Goal: Transaction & Acquisition: Purchase product/service

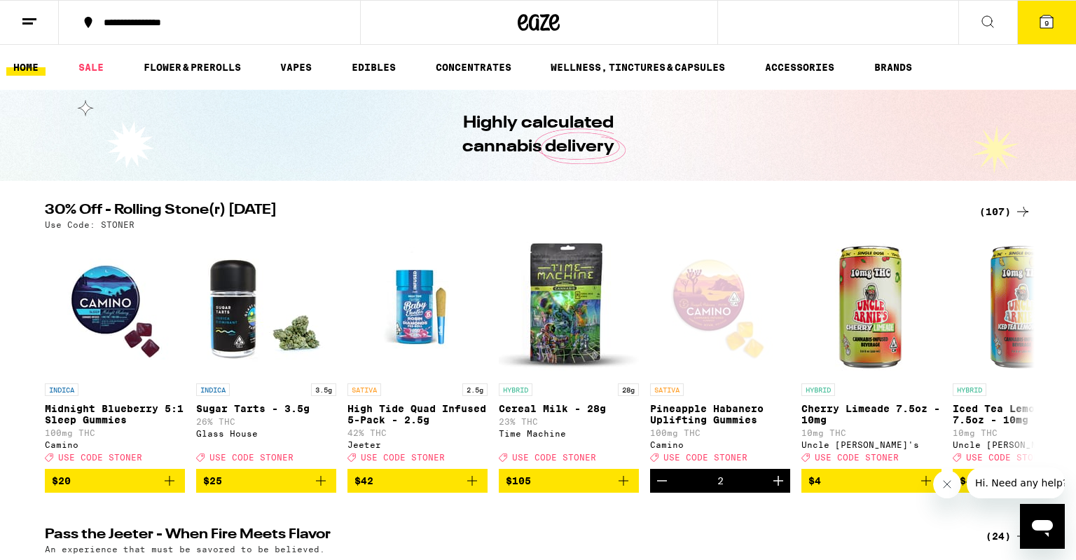
click at [1048, 15] on icon at bounding box center [1046, 21] width 17 height 17
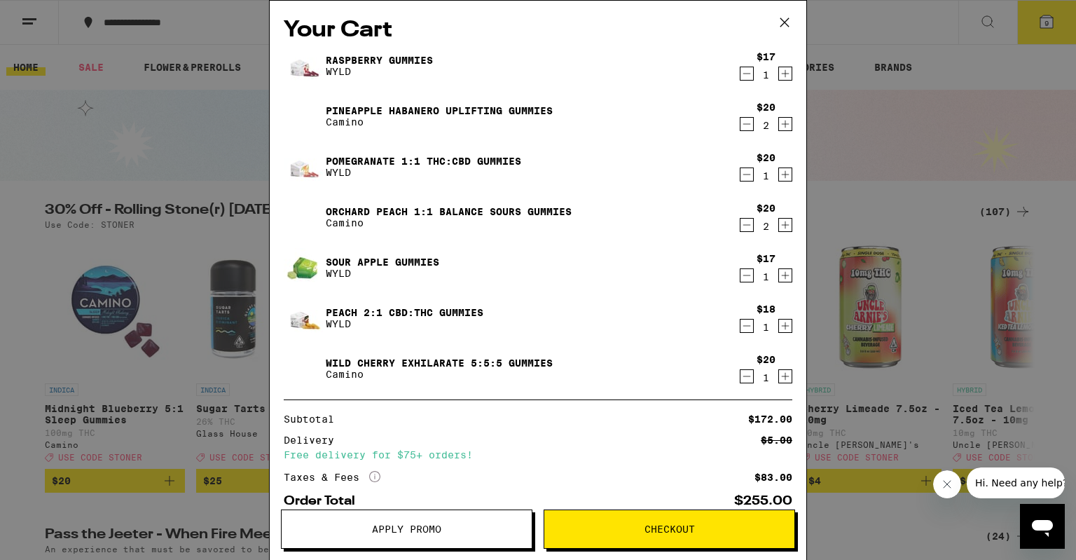
click at [948, 112] on div "Your Cart Raspberry Gummies WYLD $17 1 Pineapple Habanero Uplifting Gummies Cam…" at bounding box center [538, 280] width 1076 height 560
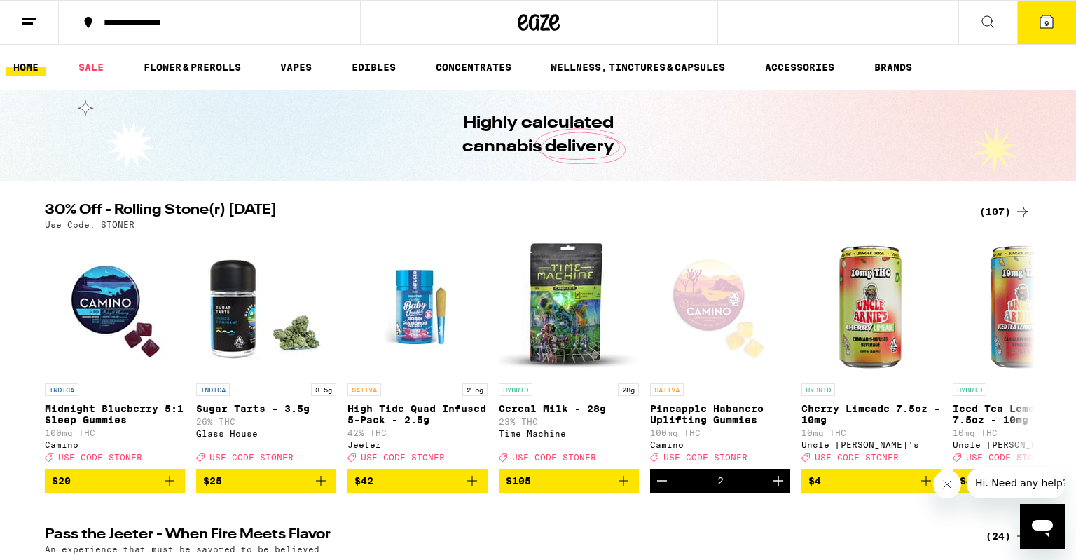
click at [1046, 20] on span "9" at bounding box center [1046, 23] width 4 height 8
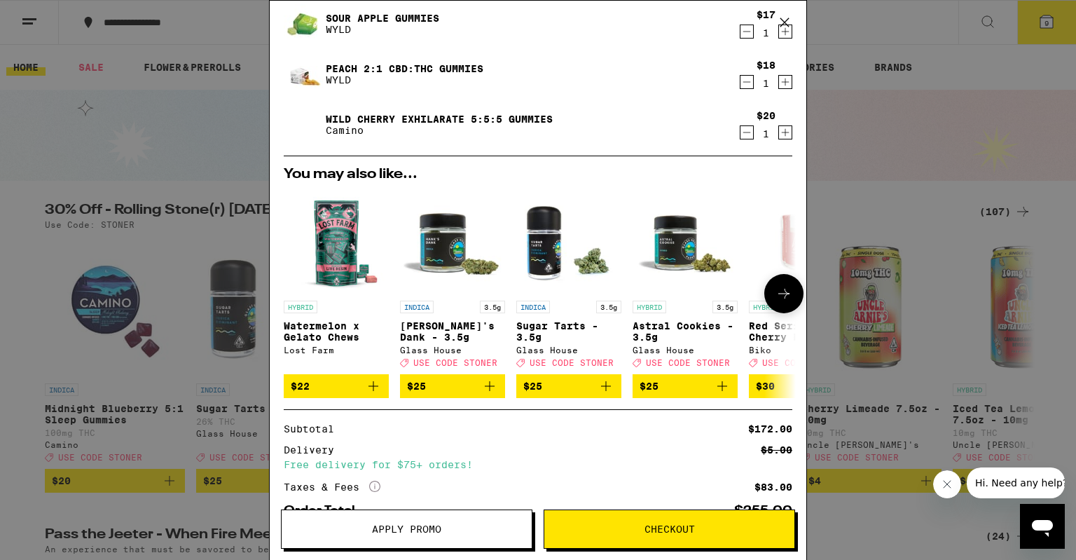
scroll to position [338, 0]
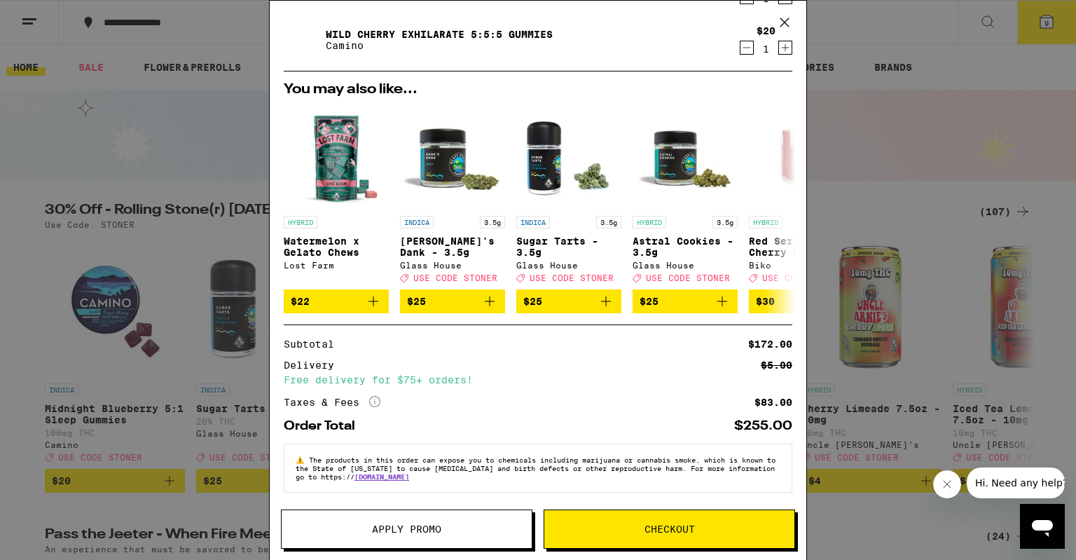
click at [409, 525] on span "Apply Promo" at bounding box center [406, 529] width 69 height 10
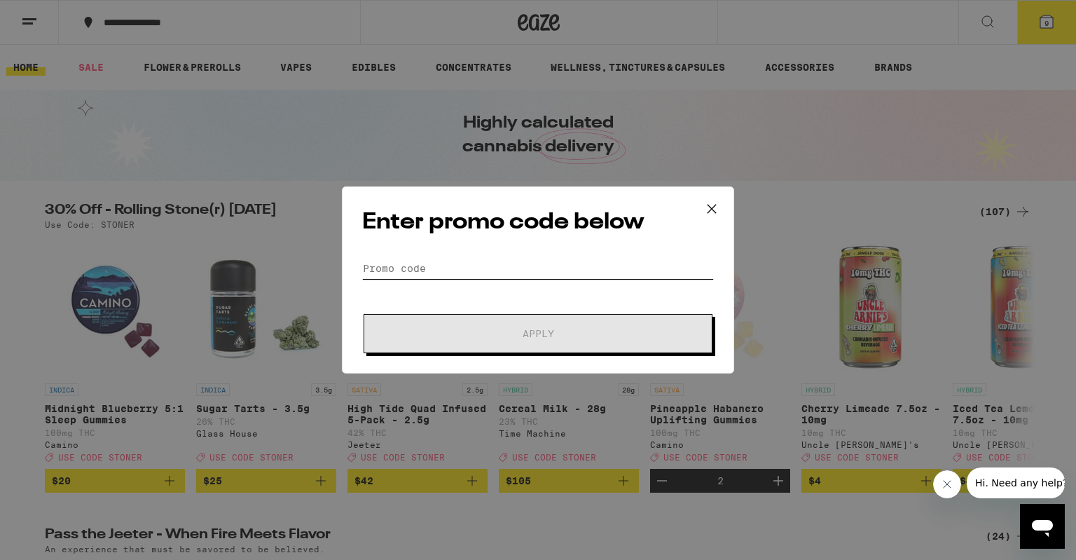
click at [489, 275] on input "Promo Code" at bounding box center [538, 268] width 352 height 21
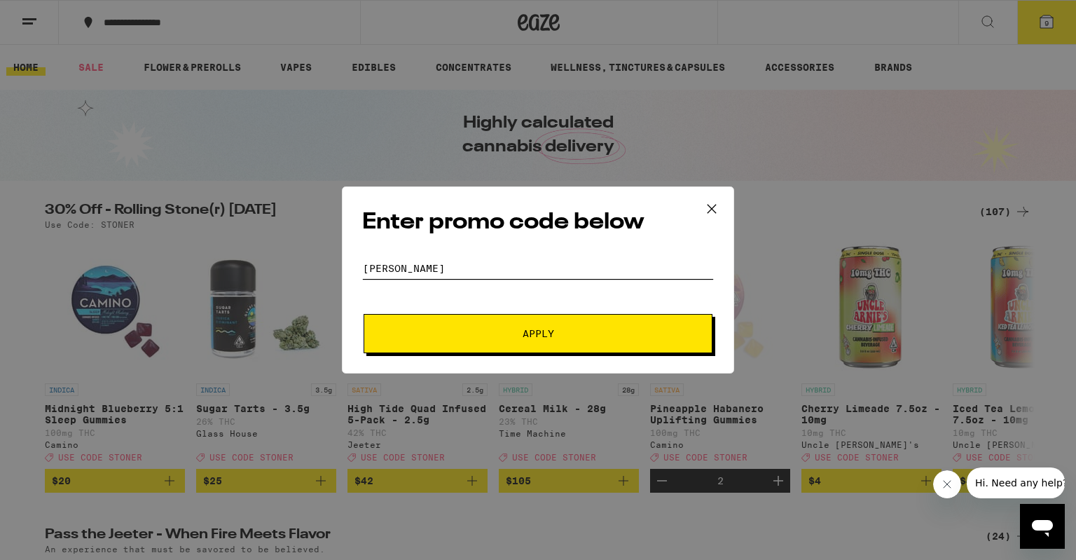
type input "[PERSON_NAME]"
click at [477, 327] on button "Apply" at bounding box center [537, 333] width 349 height 39
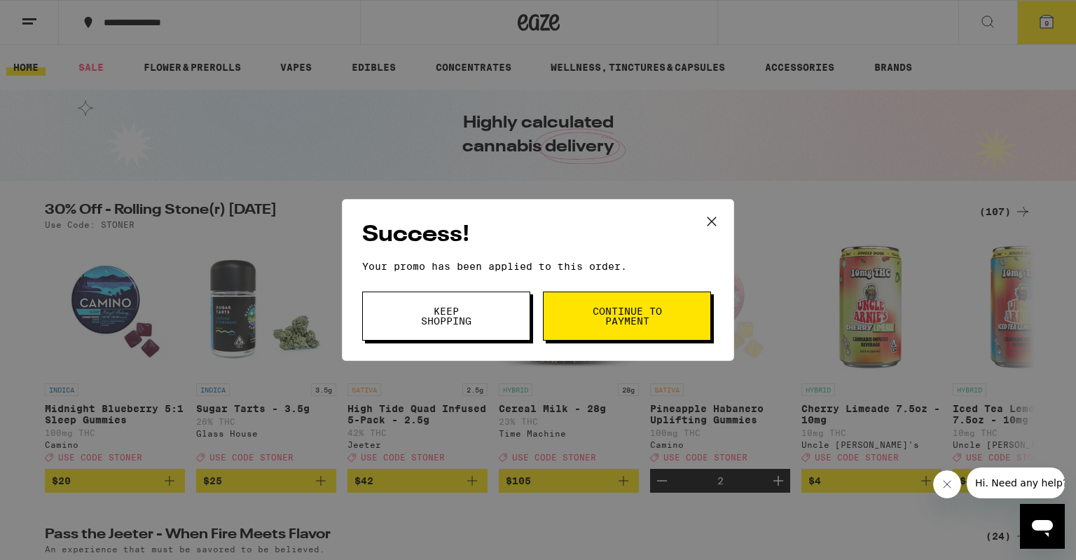
click at [444, 329] on button "Keep Shopping" at bounding box center [446, 315] width 168 height 49
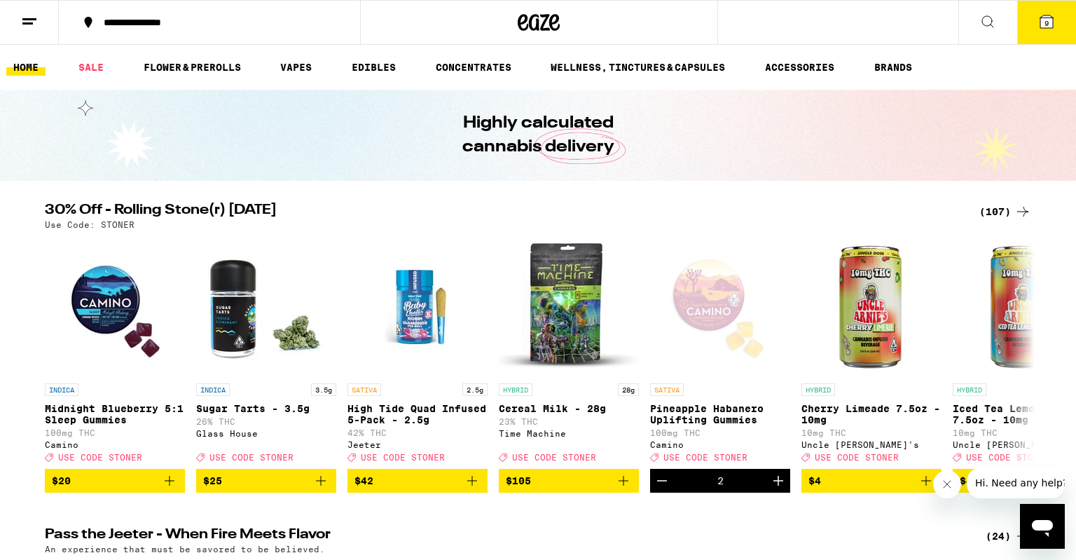
click at [1058, 21] on button "9" at bounding box center [1046, 22] width 59 height 43
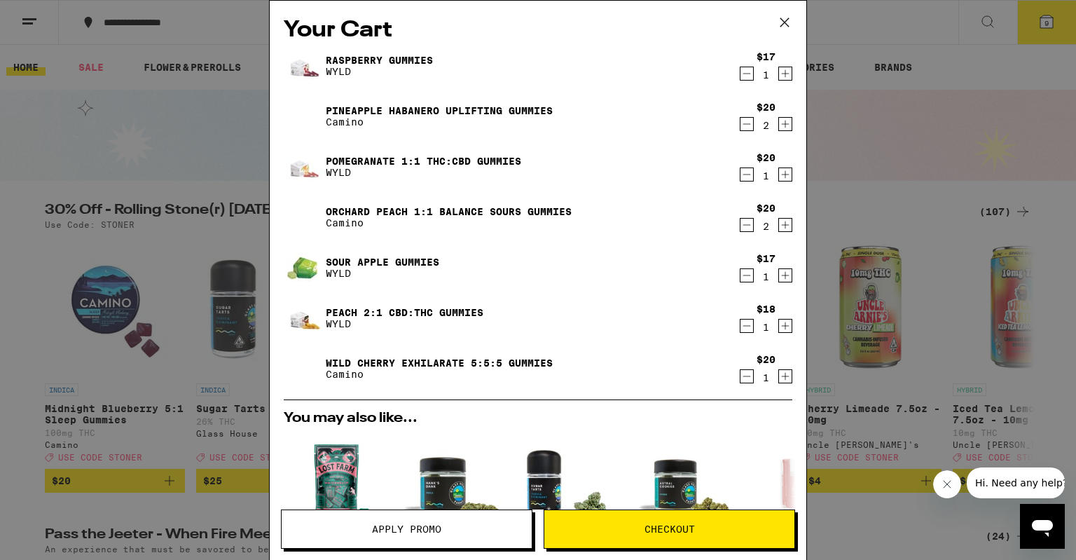
click at [747, 226] on icon "Decrement" at bounding box center [746, 224] width 13 height 17
click at [744, 74] on icon "Decrement" at bounding box center [746, 73] width 13 height 17
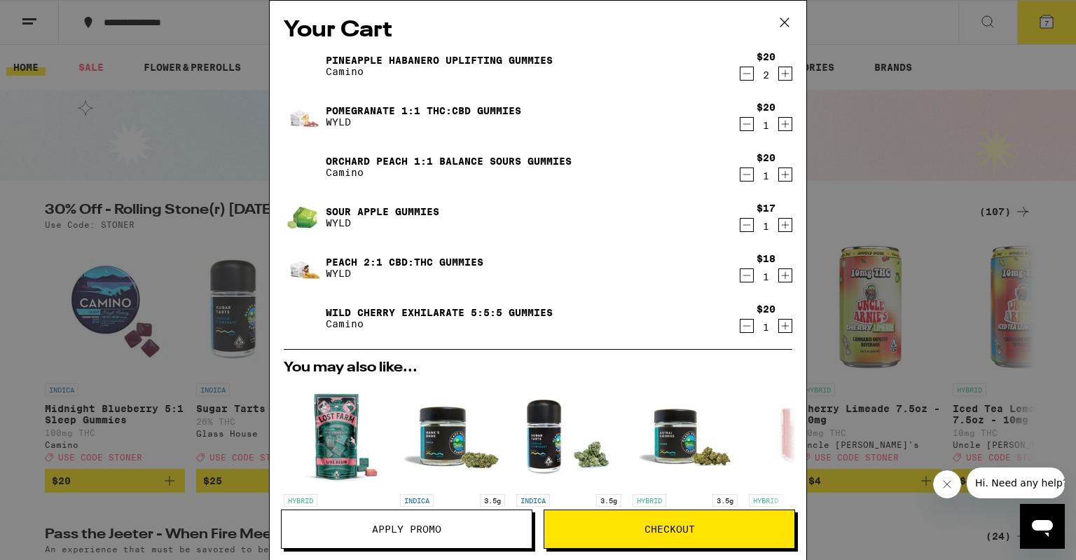
click at [787, 226] on icon "Increment" at bounding box center [786, 225] width 8 height 8
click at [747, 228] on icon "Decrement" at bounding box center [746, 224] width 13 height 17
click at [787, 74] on icon "Increment" at bounding box center [786, 74] width 8 height 8
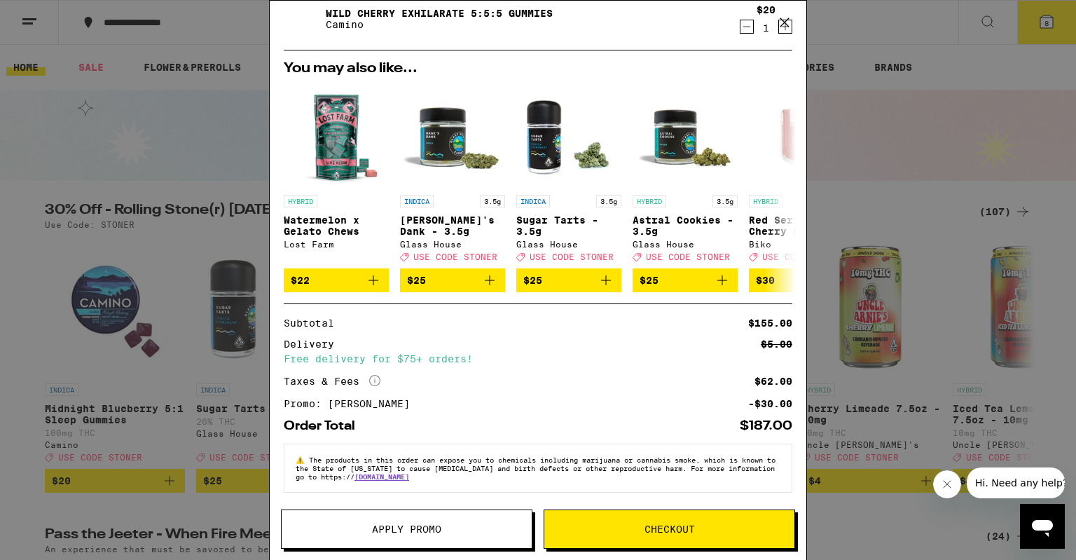
click at [599, 538] on button "Checkout" at bounding box center [668, 528] width 251 height 39
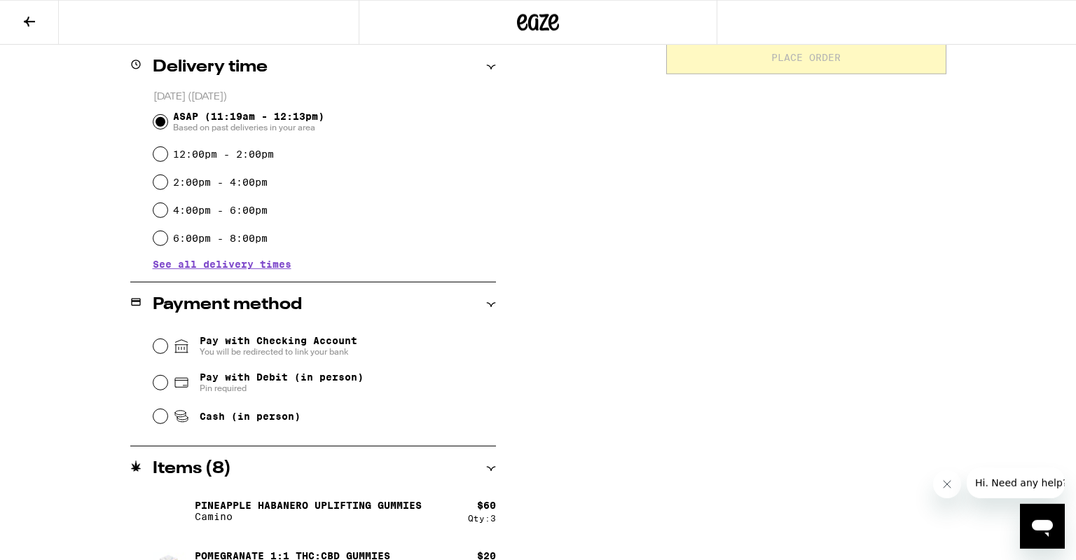
scroll to position [346, 0]
click at [159, 420] on input "Cash (in person)" at bounding box center [160, 415] width 14 height 14
radio input "true"
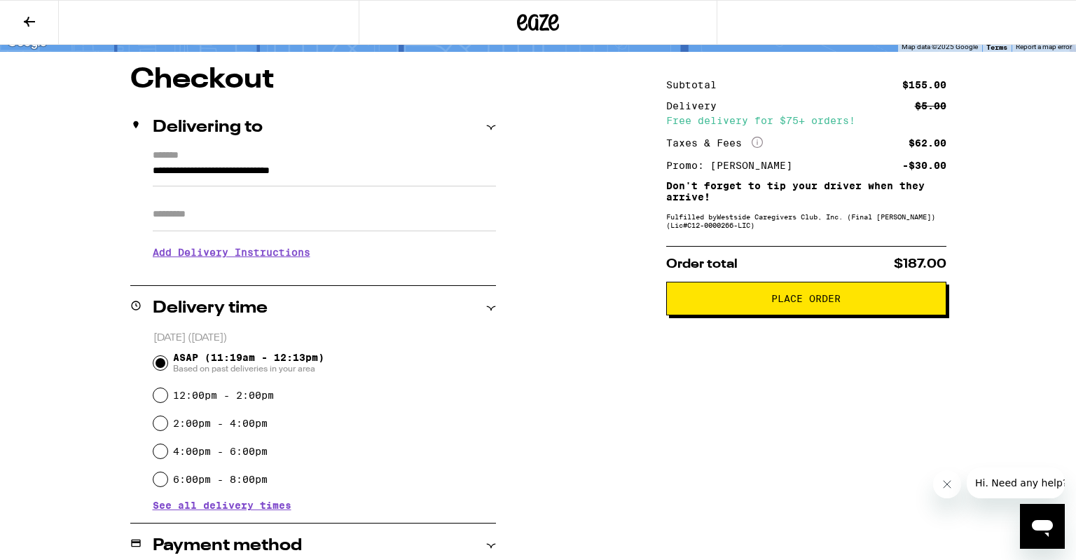
scroll to position [0, 0]
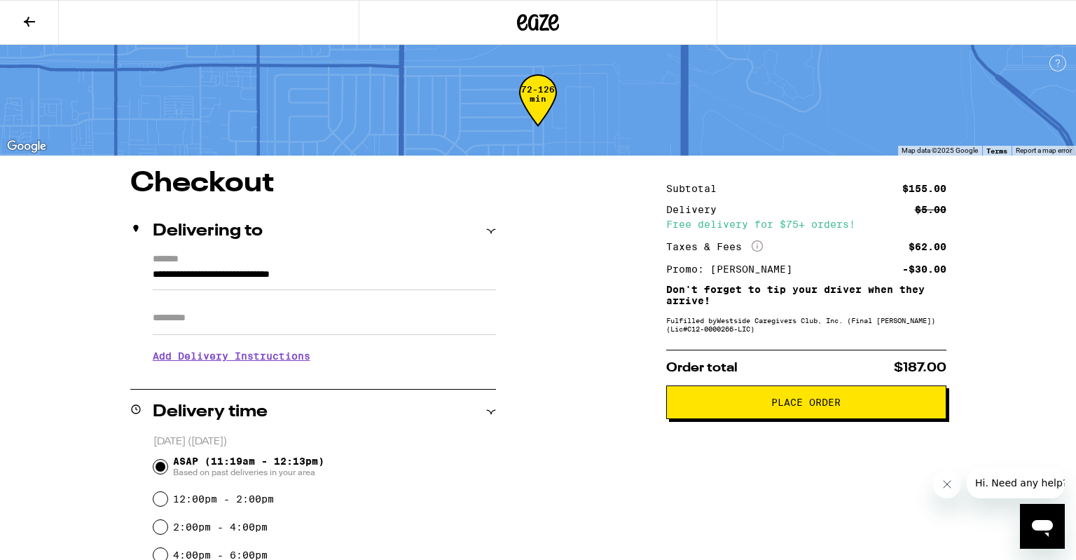
click at [811, 403] on span "Place Order" at bounding box center [805, 402] width 69 height 10
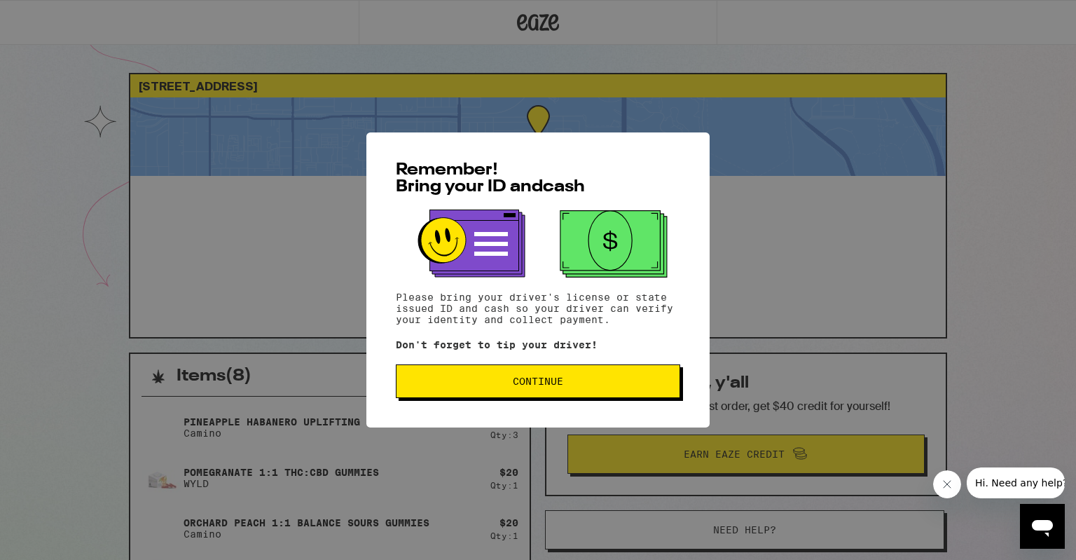
click at [663, 389] on button "Continue" at bounding box center [538, 381] width 284 height 34
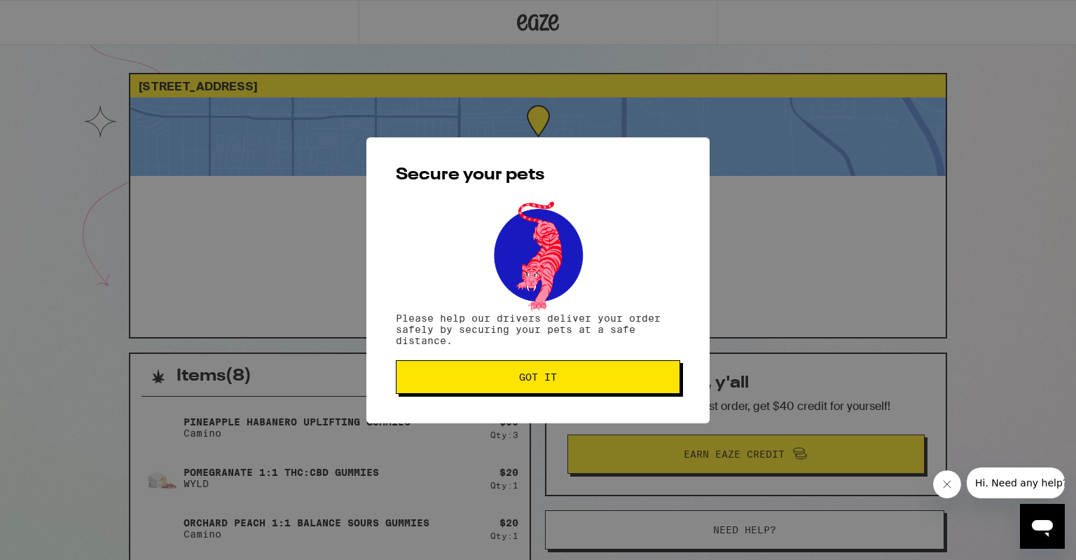
click at [663, 389] on button "Got it" at bounding box center [538, 377] width 284 height 34
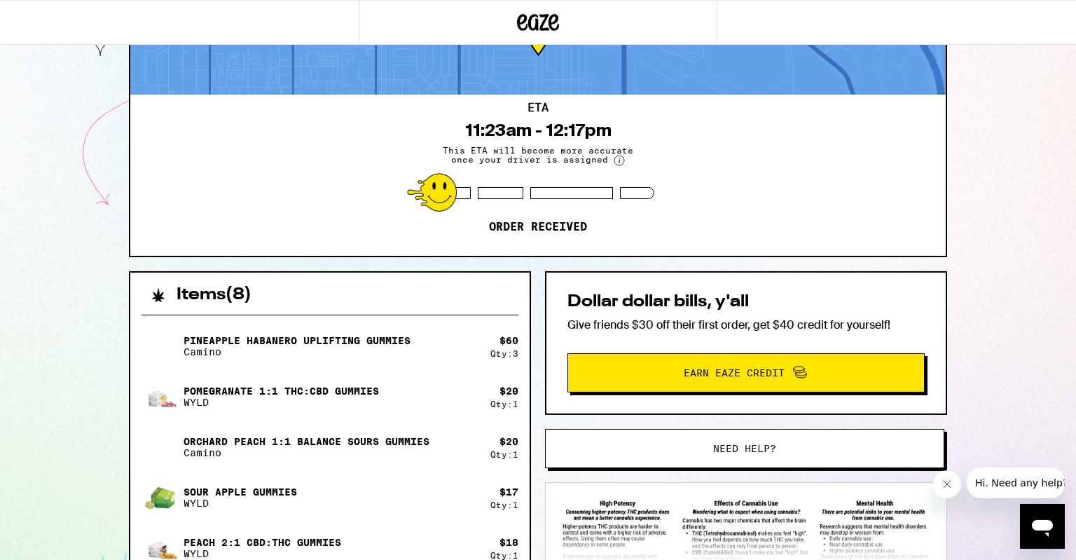
scroll to position [83, 0]
